Goal: Use online tool/utility: Utilize a website feature to perform a specific function

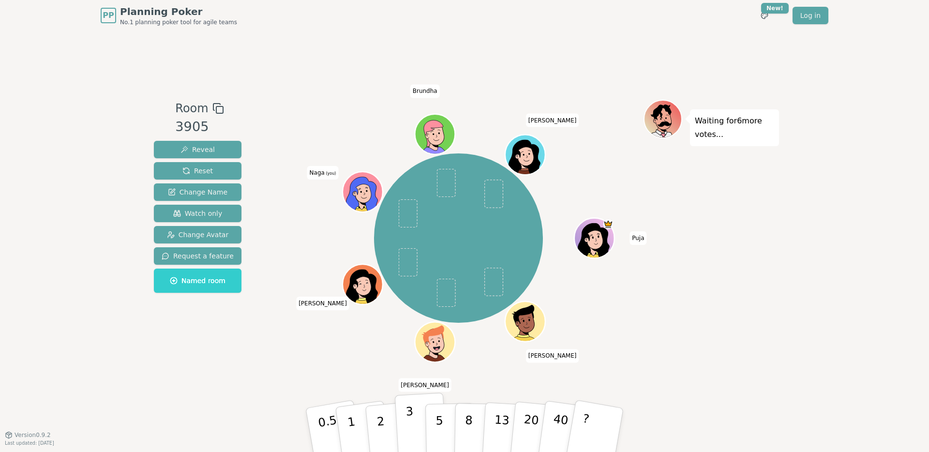
click at [408, 427] on p "3" at bounding box center [410, 430] width 11 height 53
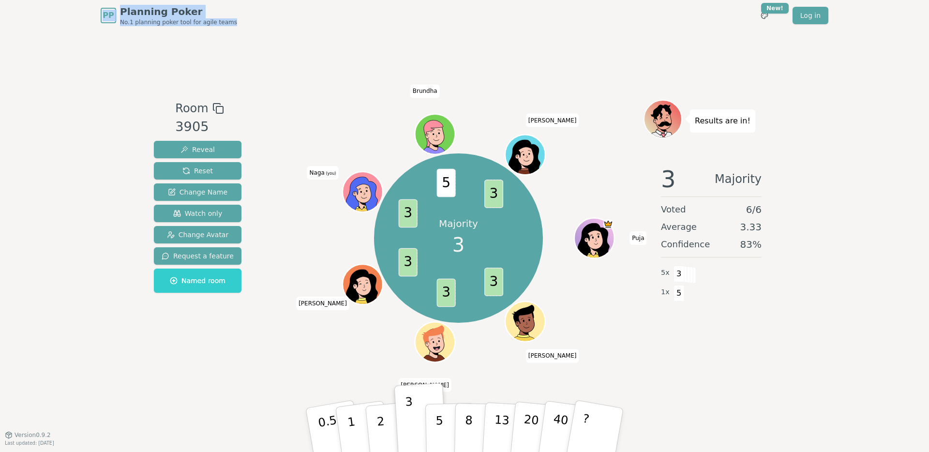
drag, startPoint x: 245, startPoint y: 26, endPoint x: 77, endPoint y: 0, distance: 169.3
click at [77, 0] on header "PP Planning Poker No.1 planning poker tool for agile teams Toggle theme New! Lo…" at bounding box center [464, 15] width 929 height 31
drag, startPoint x: 74, startPoint y: 17, endPoint x: 76, endPoint y: 11, distance: 6.6
click at [74, 17] on header "PP Planning Poker No.1 planning poker tool for agile teams Toggle theme New! Lo…" at bounding box center [464, 15] width 929 height 31
drag, startPoint x: 77, startPoint y: 10, endPoint x: 279, endPoint y: 22, distance: 202.1
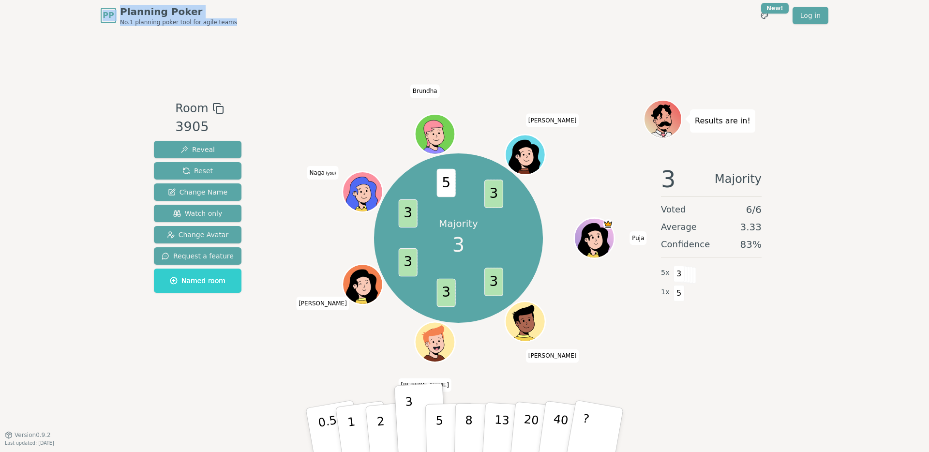
click at [279, 22] on header "PP Planning Poker No.1 planning poker tool for agile teams Toggle theme New! Lo…" at bounding box center [464, 15] width 929 height 31
click at [279, 22] on div "PP Planning Poker No.1 planning poker tool for agile teams Toggle theme New! Lo…" at bounding box center [465, 15] width 728 height 31
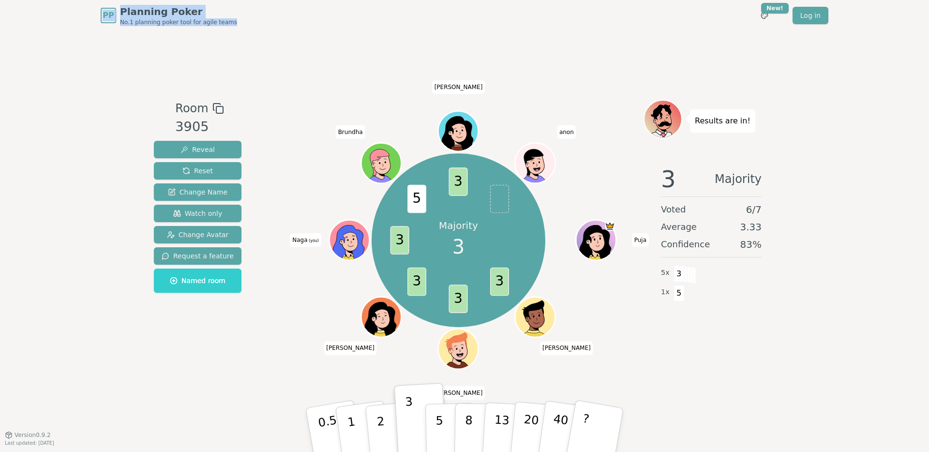
drag, startPoint x: 274, startPoint y: 22, endPoint x: 75, endPoint y: 10, distance: 199.2
click at [75, 10] on header "PP Planning Poker No.1 planning poker tool for agile teams Toggle theme New! Lo…" at bounding box center [464, 15] width 929 height 31
drag, startPoint x: 75, startPoint y: 10, endPoint x: 291, endPoint y: 22, distance: 216.6
click at [291, 22] on header "PP Planning Poker No.1 planning poker tool for agile teams Toggle theme New! Lo…" at bounding box center [464, 15] width 929 height 31
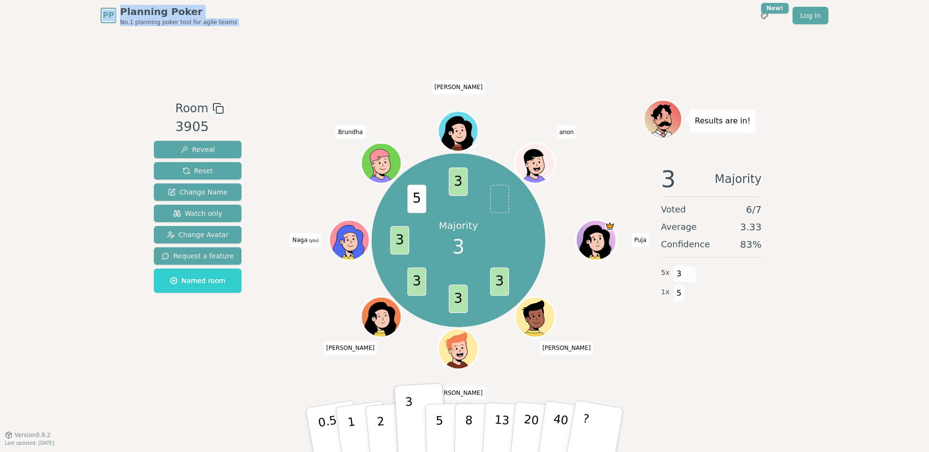
click at [291, 22] on div "PP Planning Poker No.1 planning poker tool for agile teams Toggle theme New! Lo…" at bounding box center [465, 15] width 728 height 31
drag, startPoint x: 283, startPoint y: 22, endPoint x: 98, endPoint y: 9, distance: 185.7
click at [98, 9] on div "PP Planning Poker No.1 planning poker tool for agile teams Toggle theme New! Lo…" at bounding box center [464, 15] width 743 height 31
drag, startPoint x: 98, startPoint y: 9, endPoint x: 272, endPoint y: 24, distance: 174.8
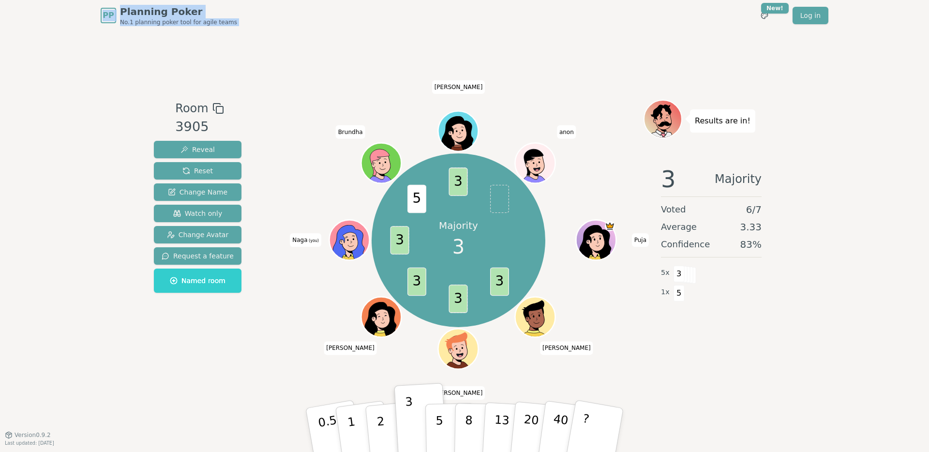
click at [272, 24] on div "PP Planning Poker No.1 planning poker tool for agile teams Toggle theme New! Lo…" at bounding box center [464, 15] width 743 height 31
drag, startPoint x: 272, startPoint y: 24, endPoint x: 203, endPoint y: 39, distance: 70.2
click at [272, 24] on div "PP Planning Poker No.1 planning poker tool for agile teams Toggle theme New! Lo…" at bounding box center [465, 15] width 728 height 31
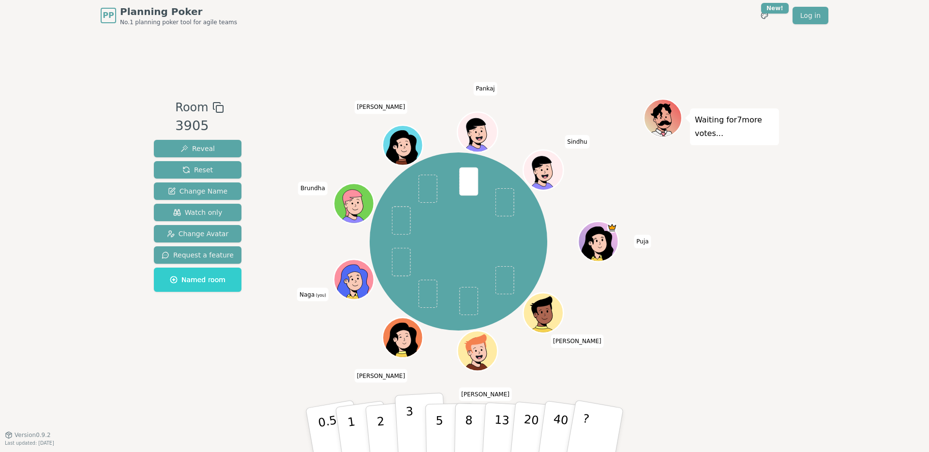
click at [410, 429] on p "3" at bounding box center [410, 430] width 11 height 53
click at [235, 330] on div "Room 3905 Reveal Reset Change Name Watch only Change Avatar Request a feature N…" at bounding box center [197, 233] width 95 height 268
drag, startPoint x: 435, startPoint y: 423, endPoint x: 428, endPoint y: 451, distance: 29.0
click at [435, 423] on p "5" at bounding box center [439, 430] width 8 height 52
click at [443, 436] on button "5" at bounding box center [450, 430] width 50 height 74
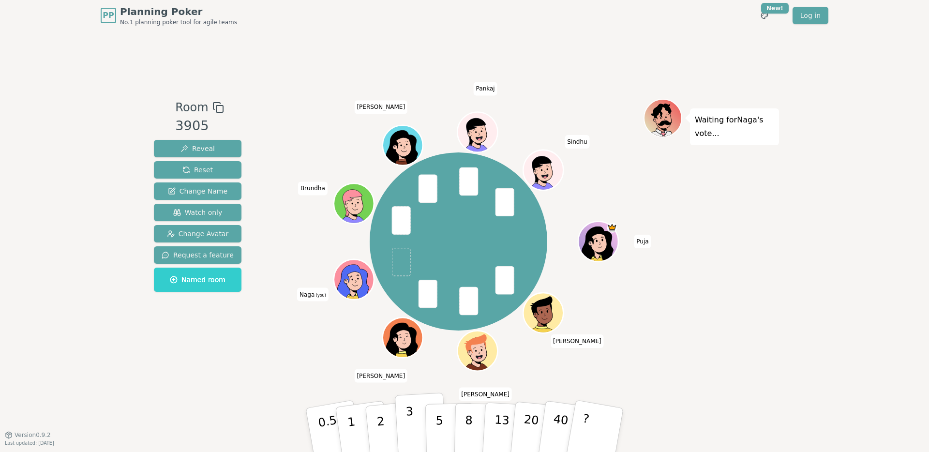
click at [409, 420] on p "3" at bounding box center [410, 430] width 11 height 53
drag, startPoint x: 439, startPoint y: 427, endPoint x: 415, endPoint y: 390, distance: 44.0
click at [439, 427] on p "5" at bounding box center [439, 440] width 8 height 52
click at [409, 412] on p "3" at bounding box center [410, 430] width 11 height 53
drag, startPoint x: 438, startPoint y: 424, endPoint x: 438, endPoint y: 437, distance: 12.6
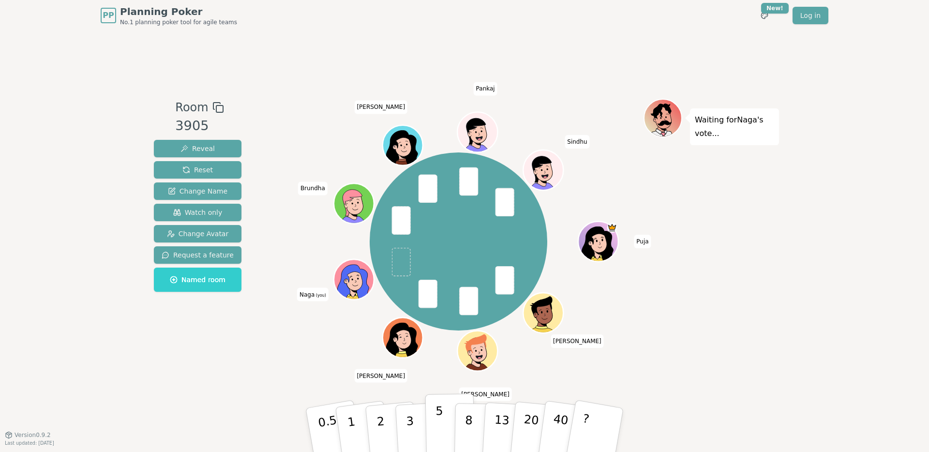
click at [438, 424] on p "5" at bounding box center [439, 430] width 8 height 52
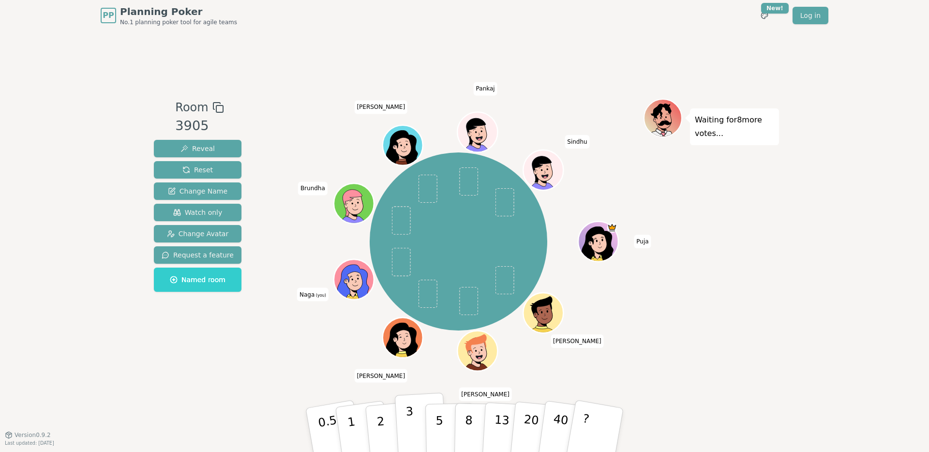
drag, startPoint x: 416, startPoint y: 423, endPoint x: 410, endPoint y: 431, distance: 10.0
click at [416, 423] on button "3" at bounding box center [421, 429] width 53 height 75
drag, startPoint x: 434, startPoint y: 424, endPoint x: 429, endPoint y: 425, distance: 5.5
click at [433, 424] on button "5" at bounding box center [450, 430] width 50 height 74
drag, startPoint x: 411, startPoint y: 429, endPoint x: 432, endPoint y: 451, distance: 30.5
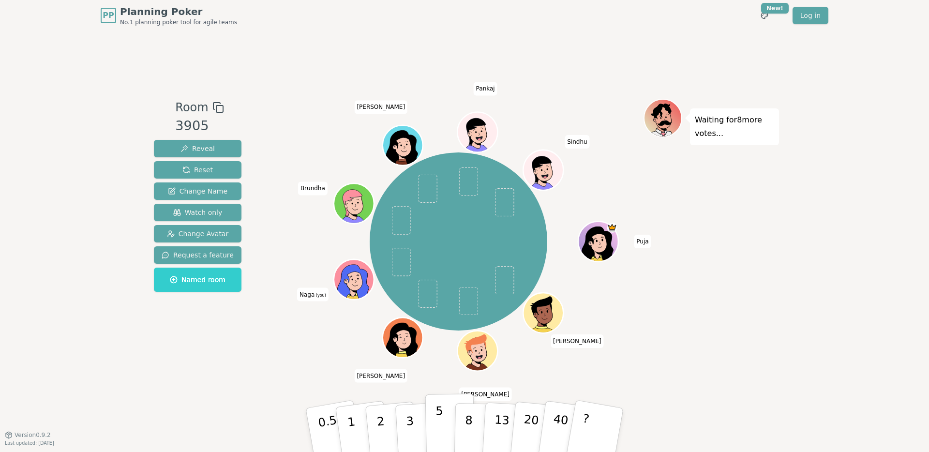
click at [411, 429] on p "3" at bounding box center [411, 440] width 11 height 53
